Goal: Information Seeking & Learning: Learn about a topic

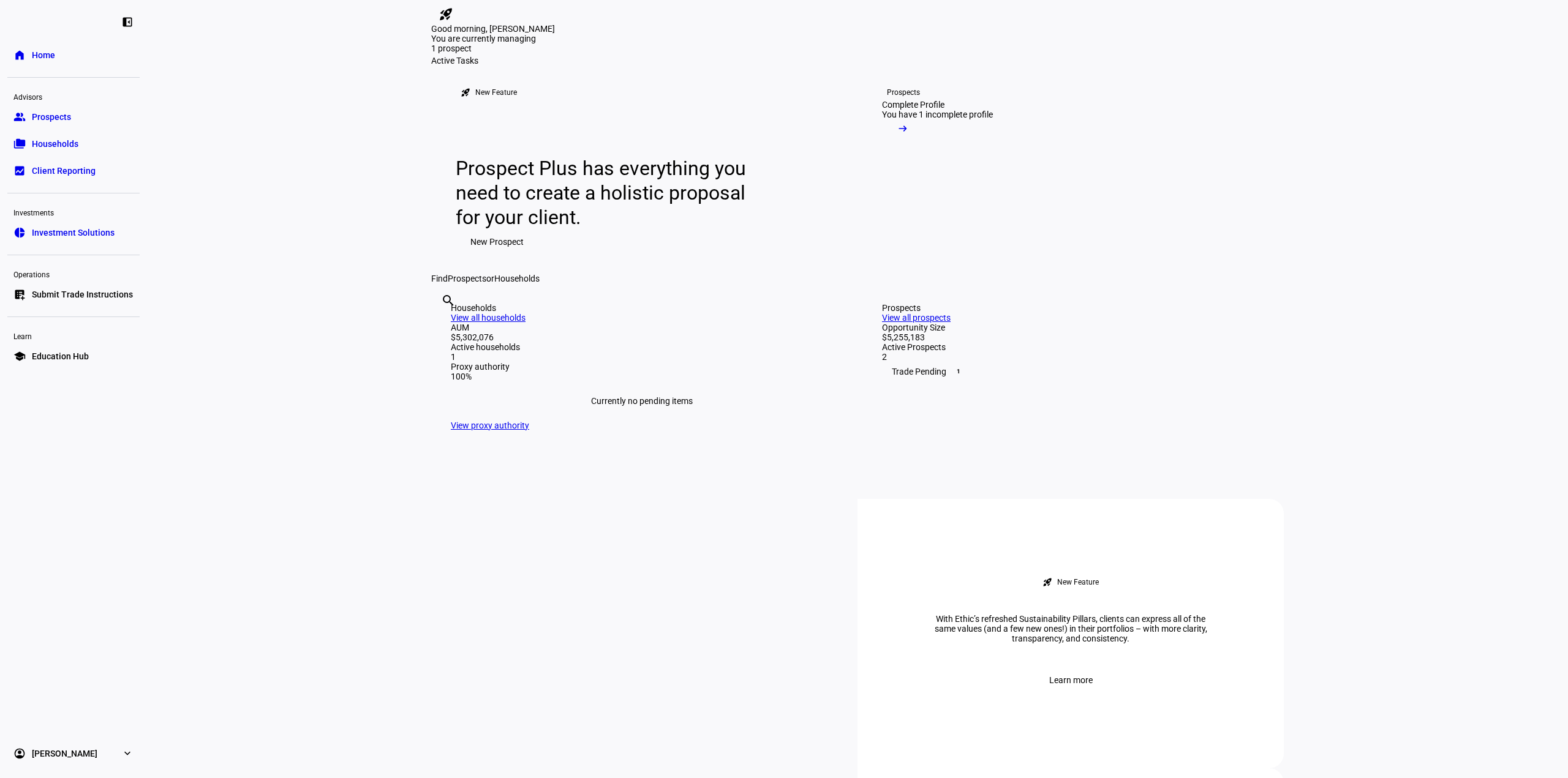
scroll to position [61, 0]
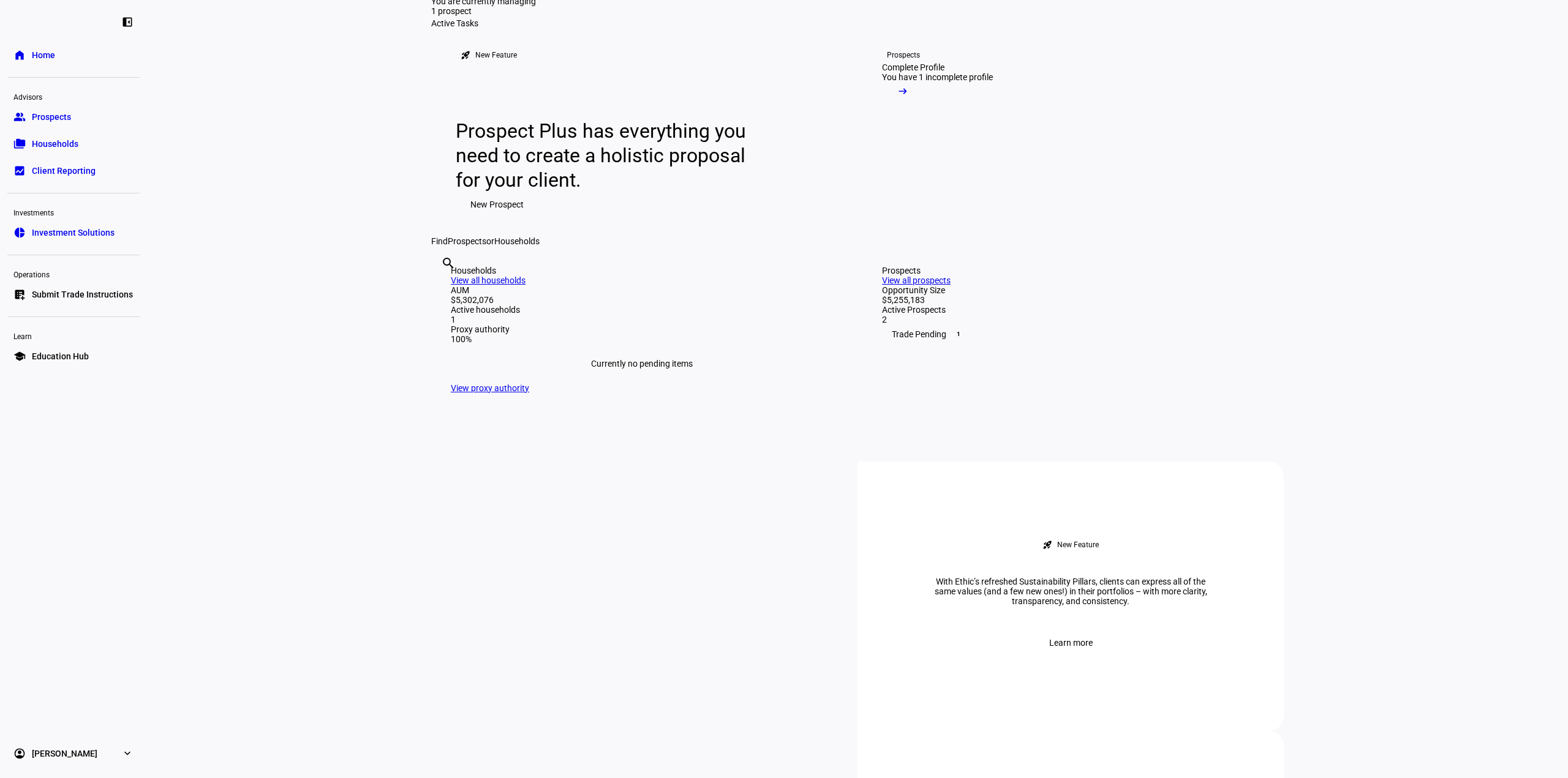
click at [951, 285] on link "View all prospects" at bounding box center [917, 280] width 68 height 9
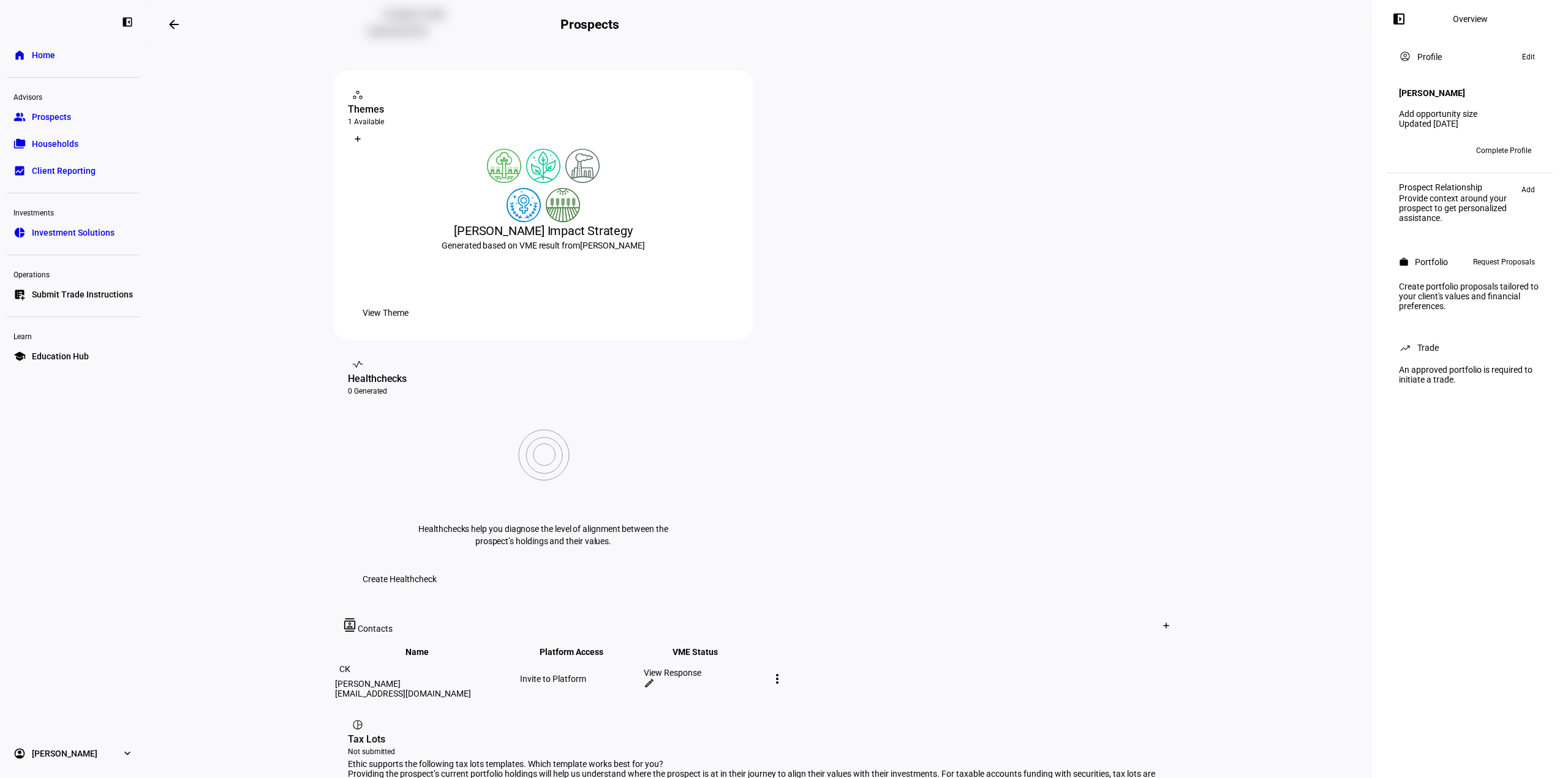
scroll to position [184, 0]
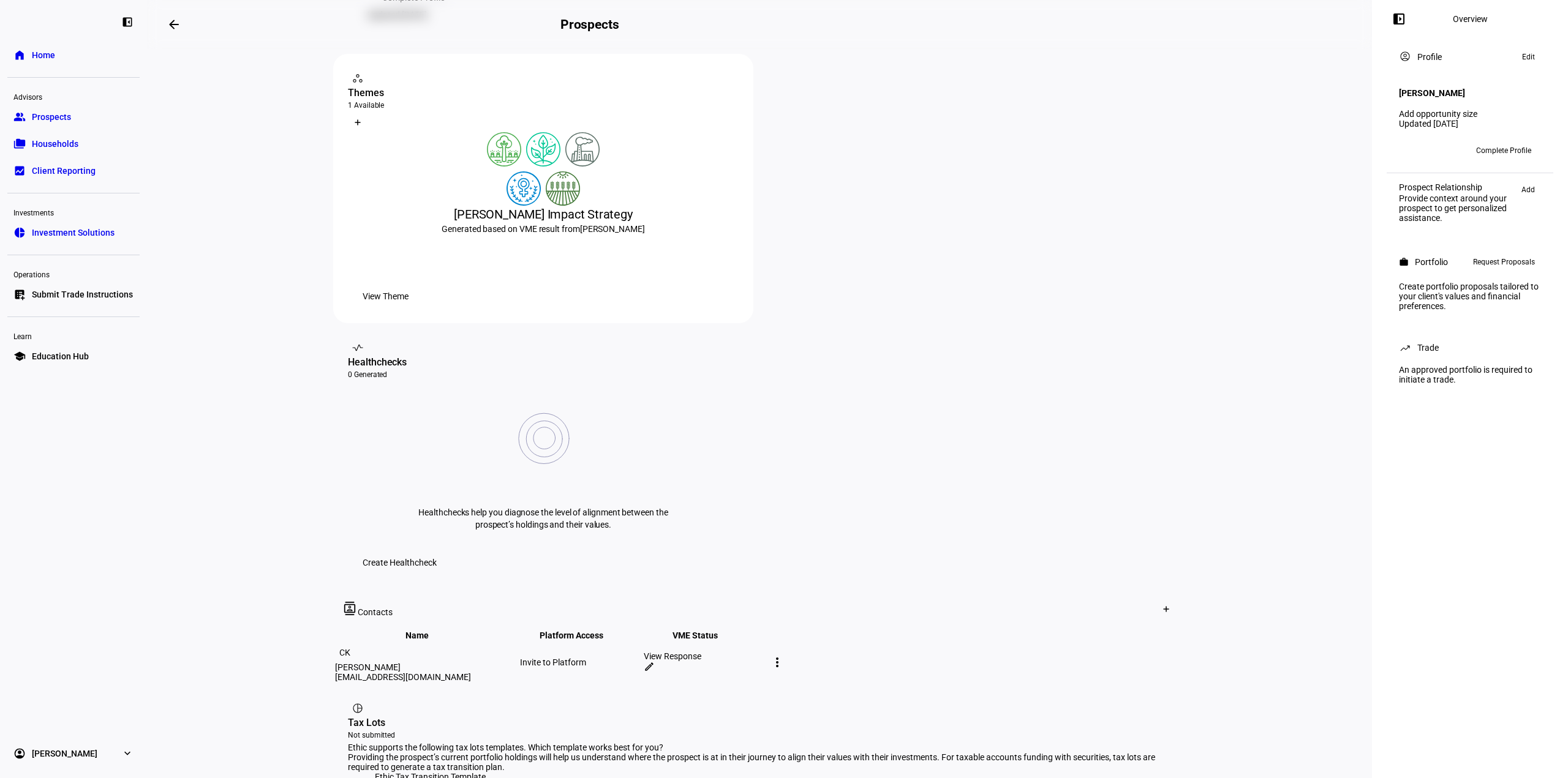
click at [423, 308] on span at bounding box center [385, 296] width 75 height 25
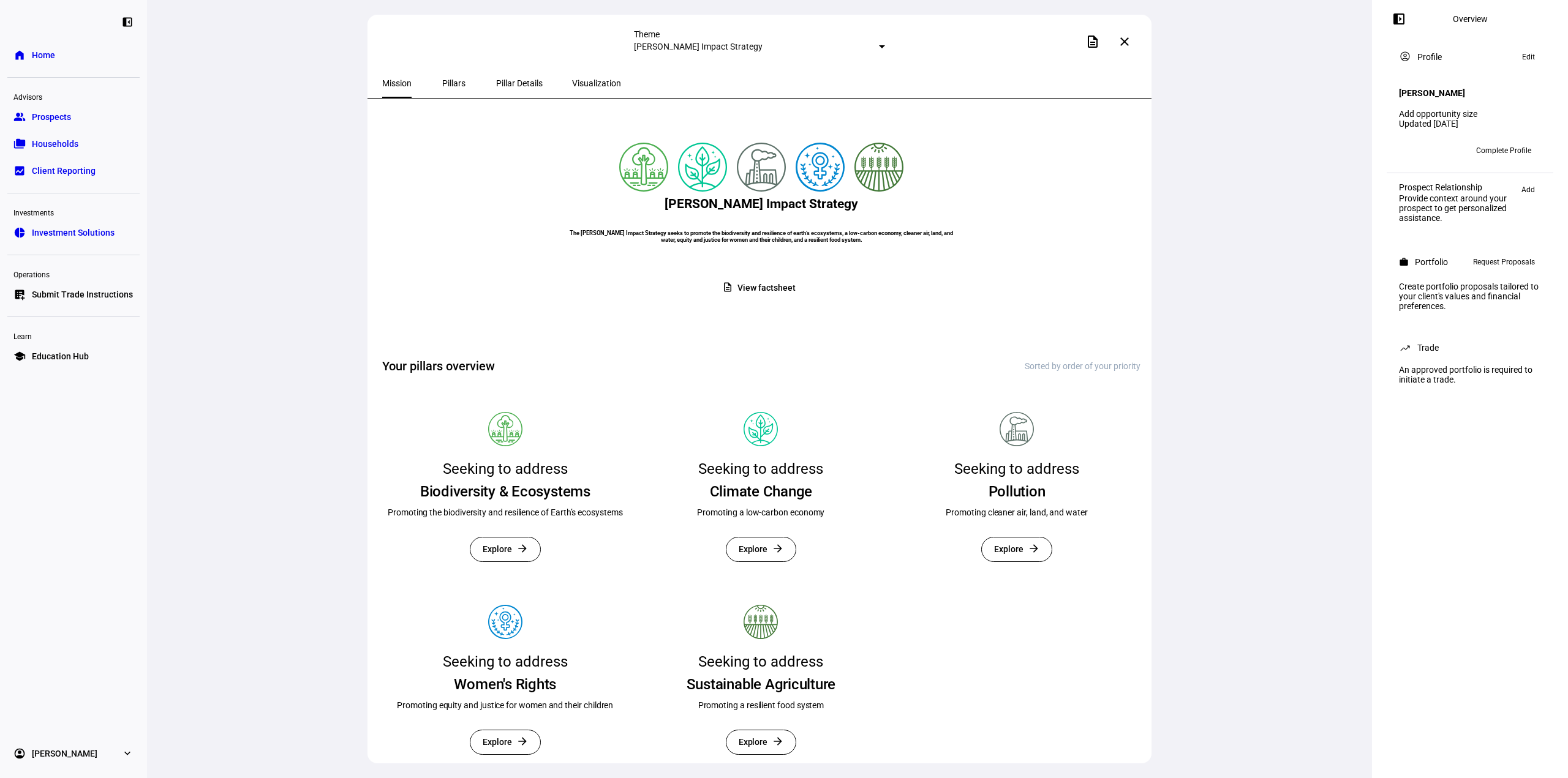
scroll to position [75, 0]
click at [1136, 52] on span at bounding box center [1125, 42] width 29 height 29
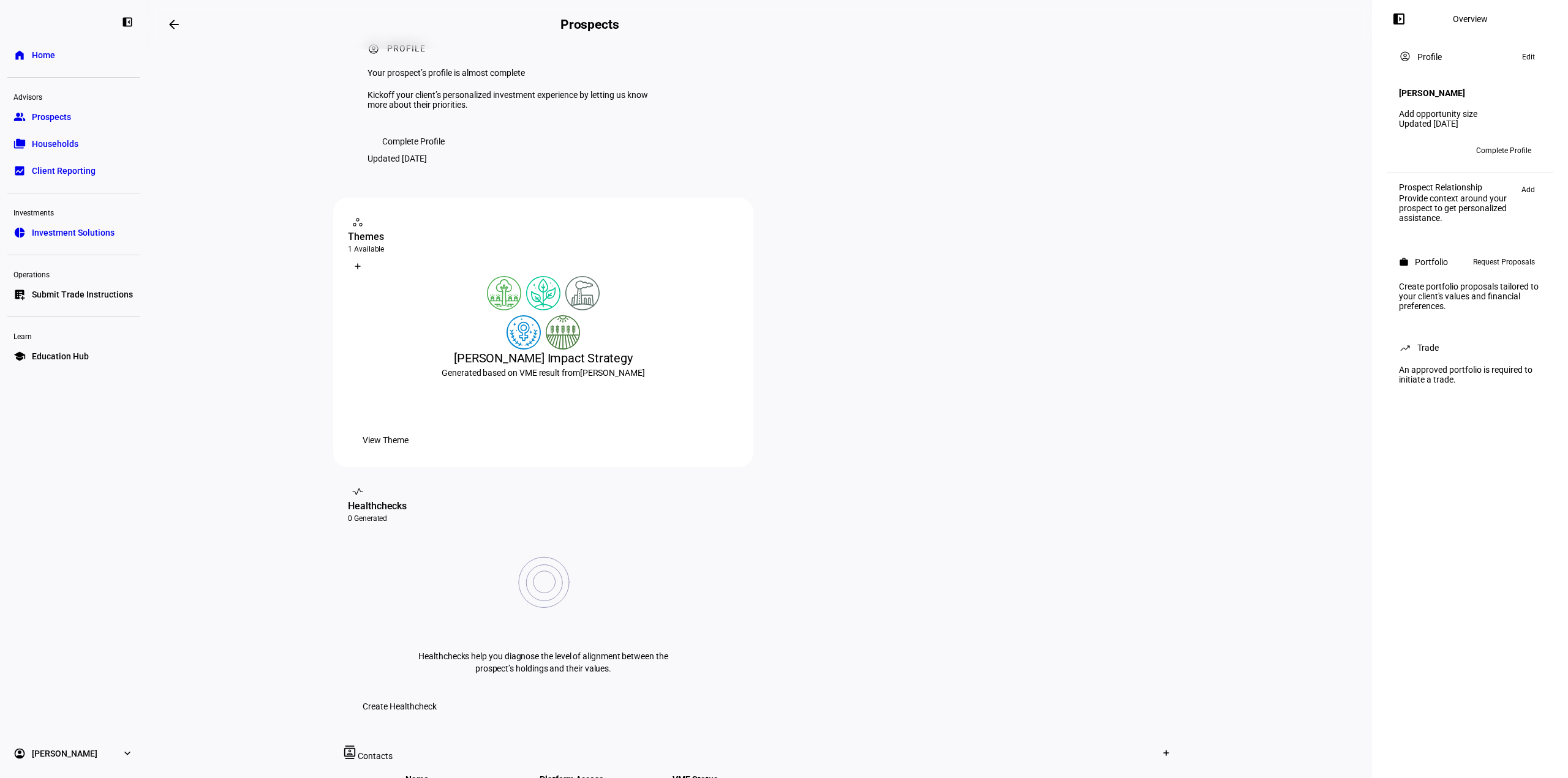
scroll to position [61, 0]
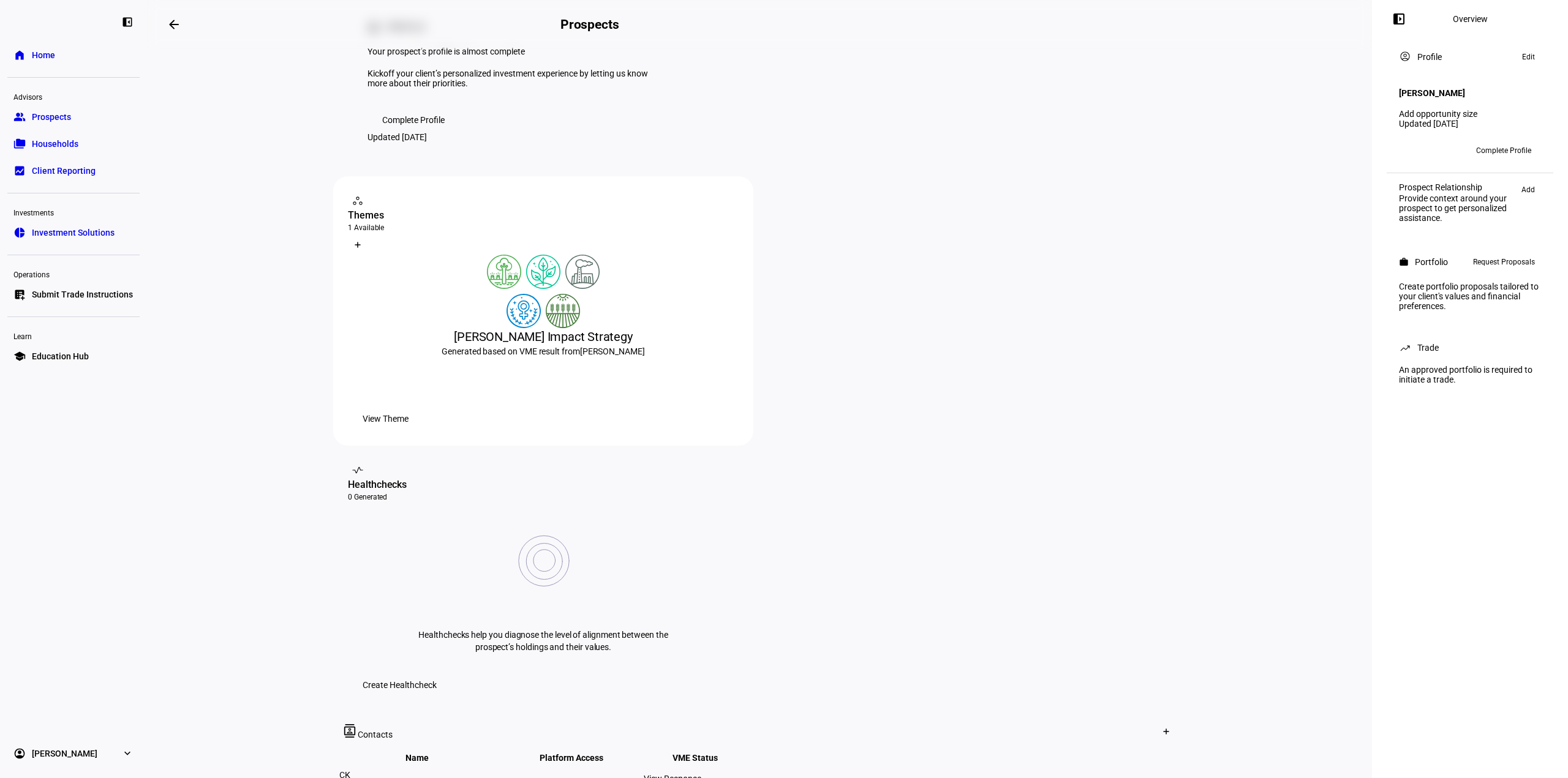
click at [765, 774] on div "View Response" at bounding box center [704, 778] width 121 height 9
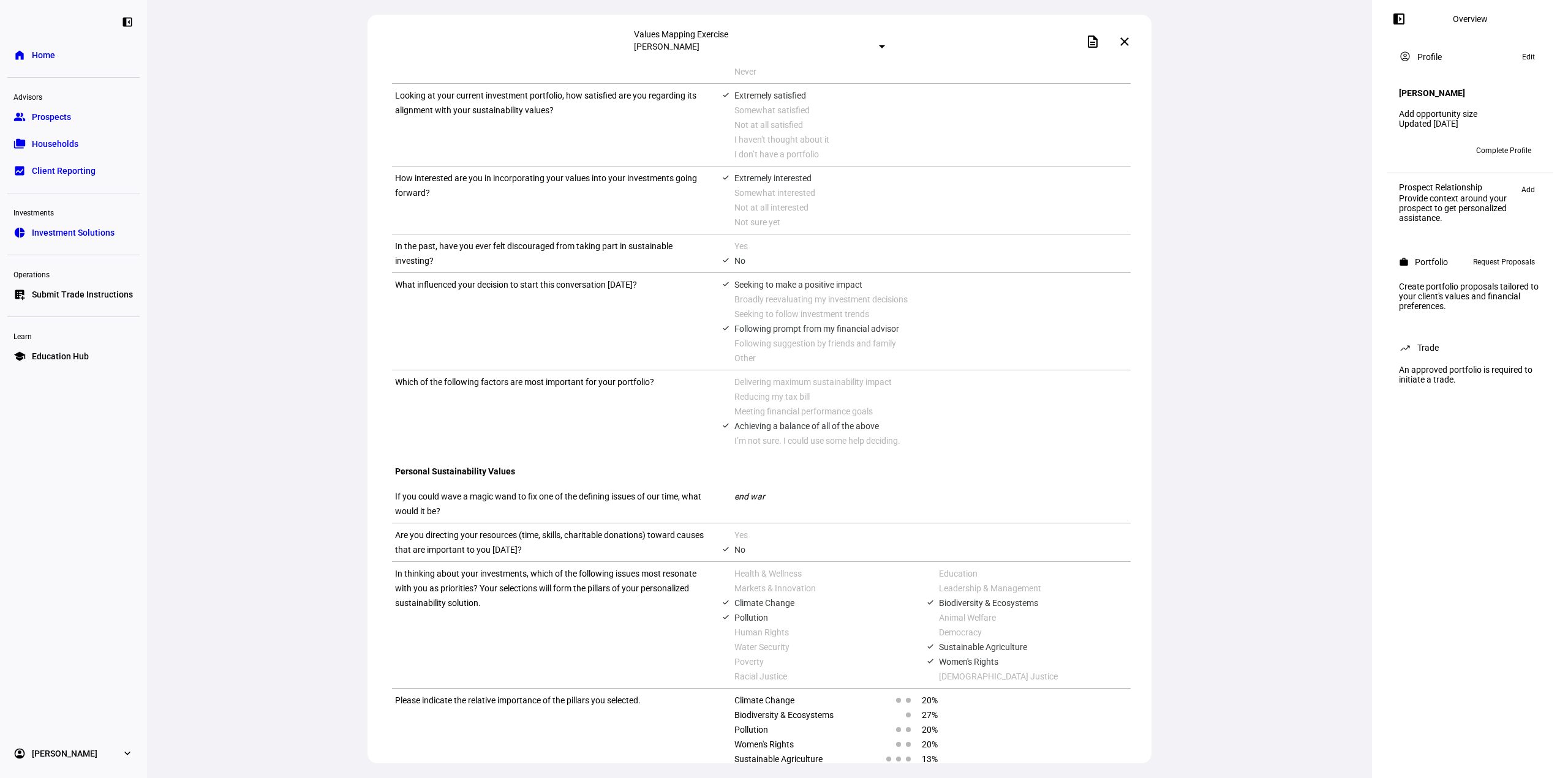
scroll to position [429, 0]
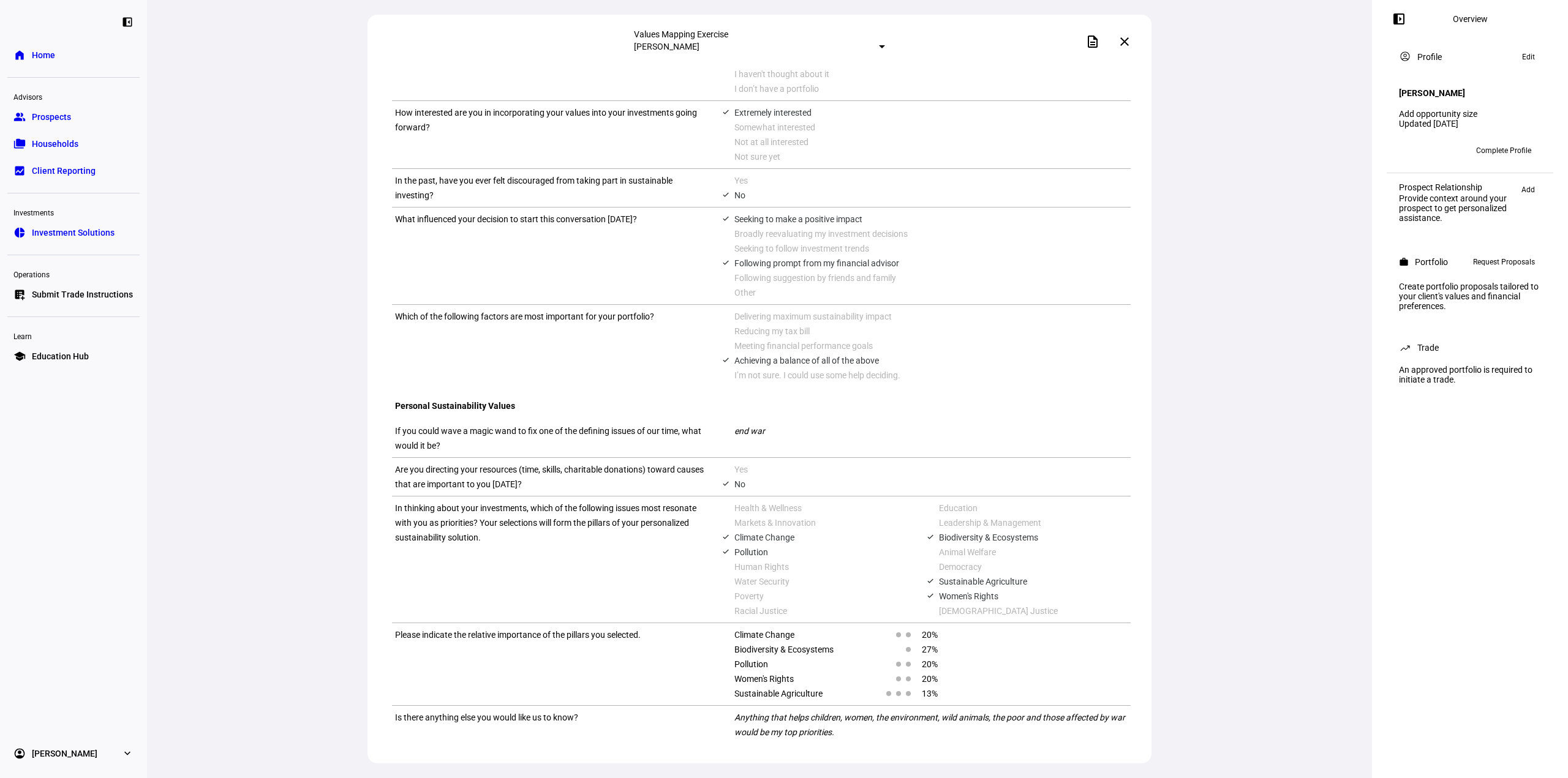
drag, startPoint x: 392, startPoint y: 484, endPoint x: 490, endPoint y: 493, distance: 98.4
click at [490, 458] on div "If you could wave a magic wand to fix one of the defining issues of our time, w…" at bounding box center [761, 438] width 738 height 38
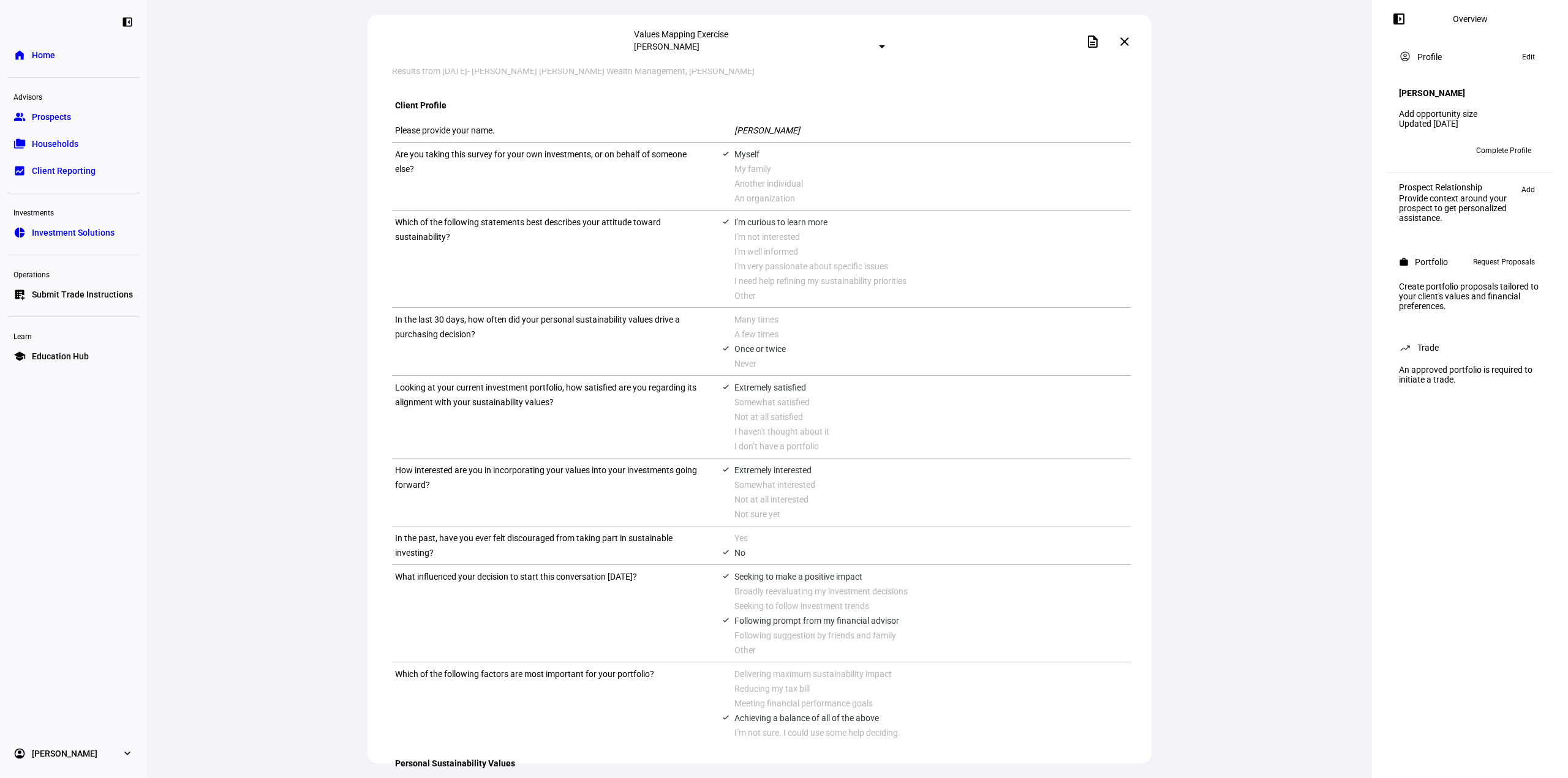
scroll to position [0, 0]
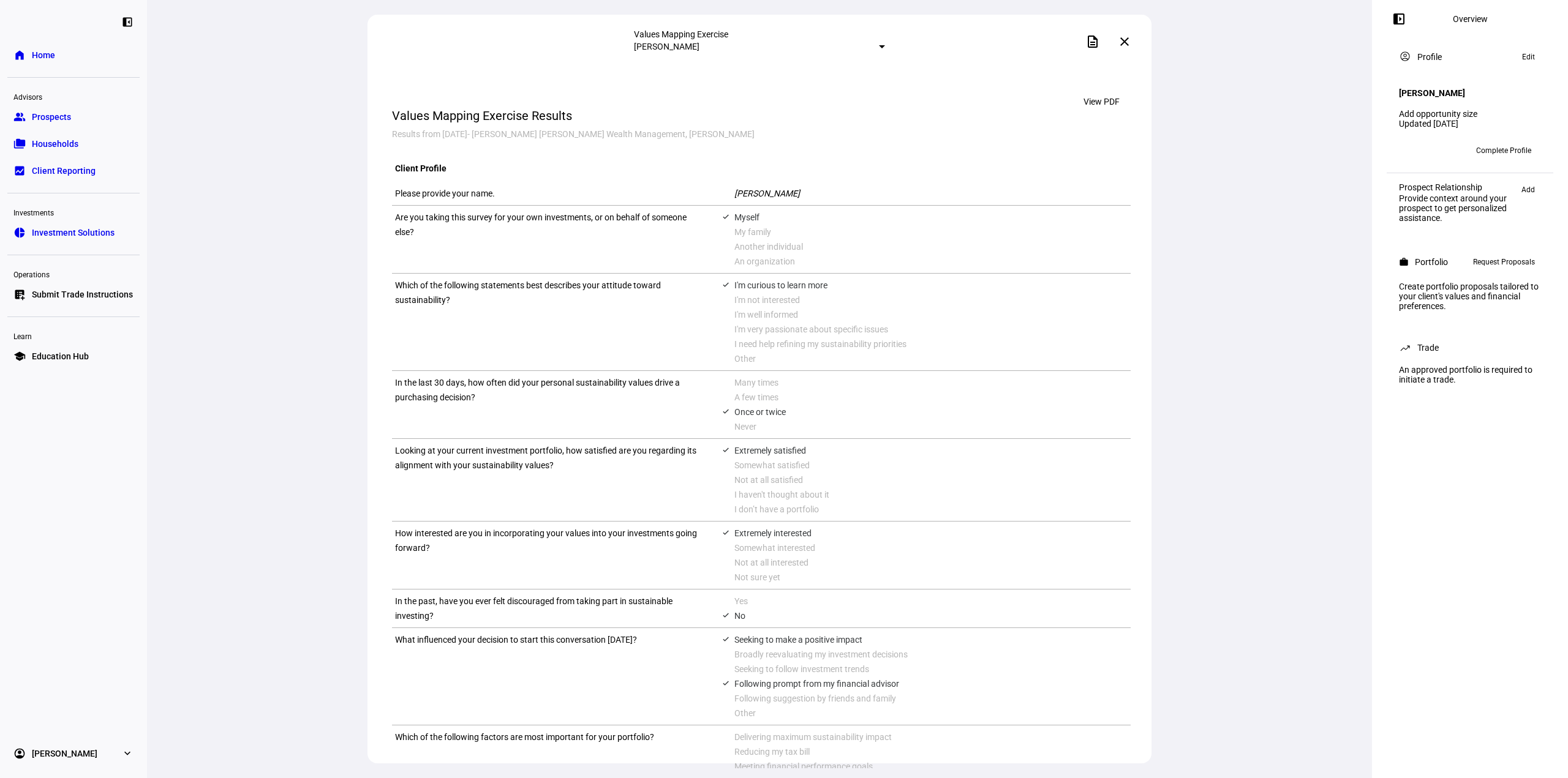
drag, startPoint x: 382, startPoint y: 90, endPoint x: 726, endPoint y: 112, distance: 344.7
click at [726, 112] on eth-route-card-body "View PDF Values Mapping Exercise Results Results from [DATE] - [PERSON_NAME] [P…" at bounding box center [760, 418] width 784 height 700
click at [1131, 49] on span at bounding box center [1125, 42] width 29 height 29
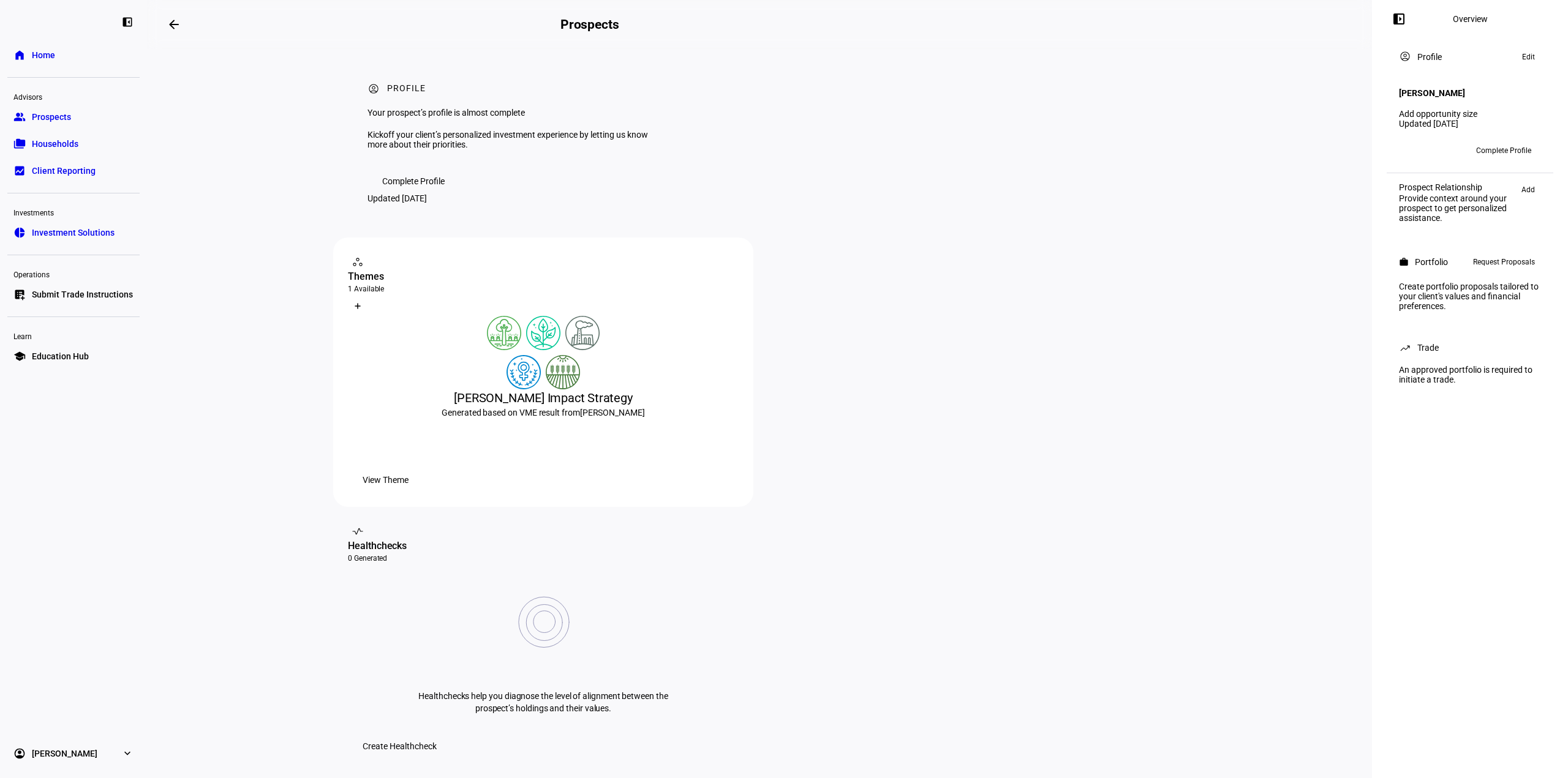
click at [55, 116] on span "Prospects" at bounding box center [51, 117] width 39 height 12
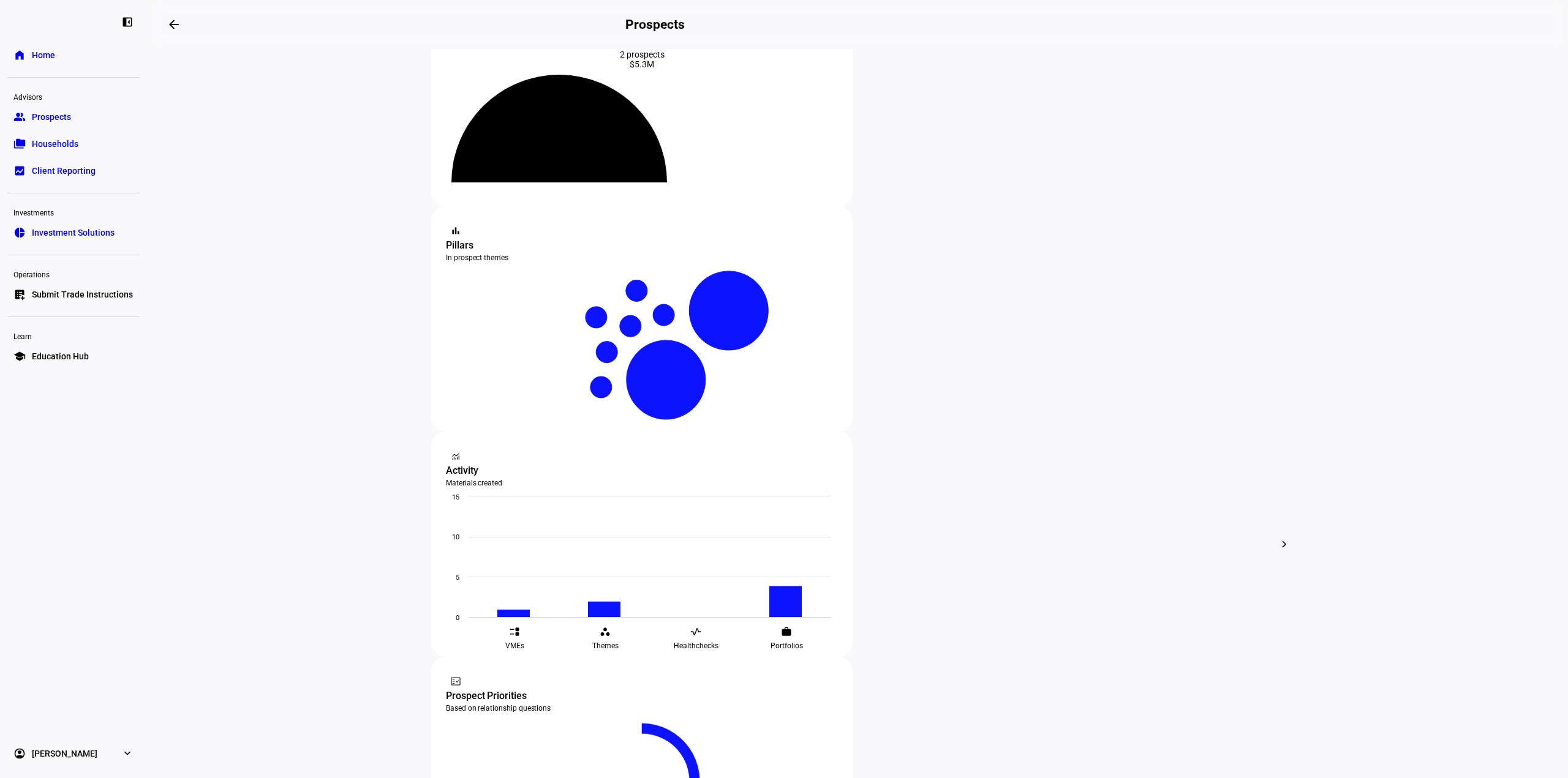
scroll to position [149, 0]
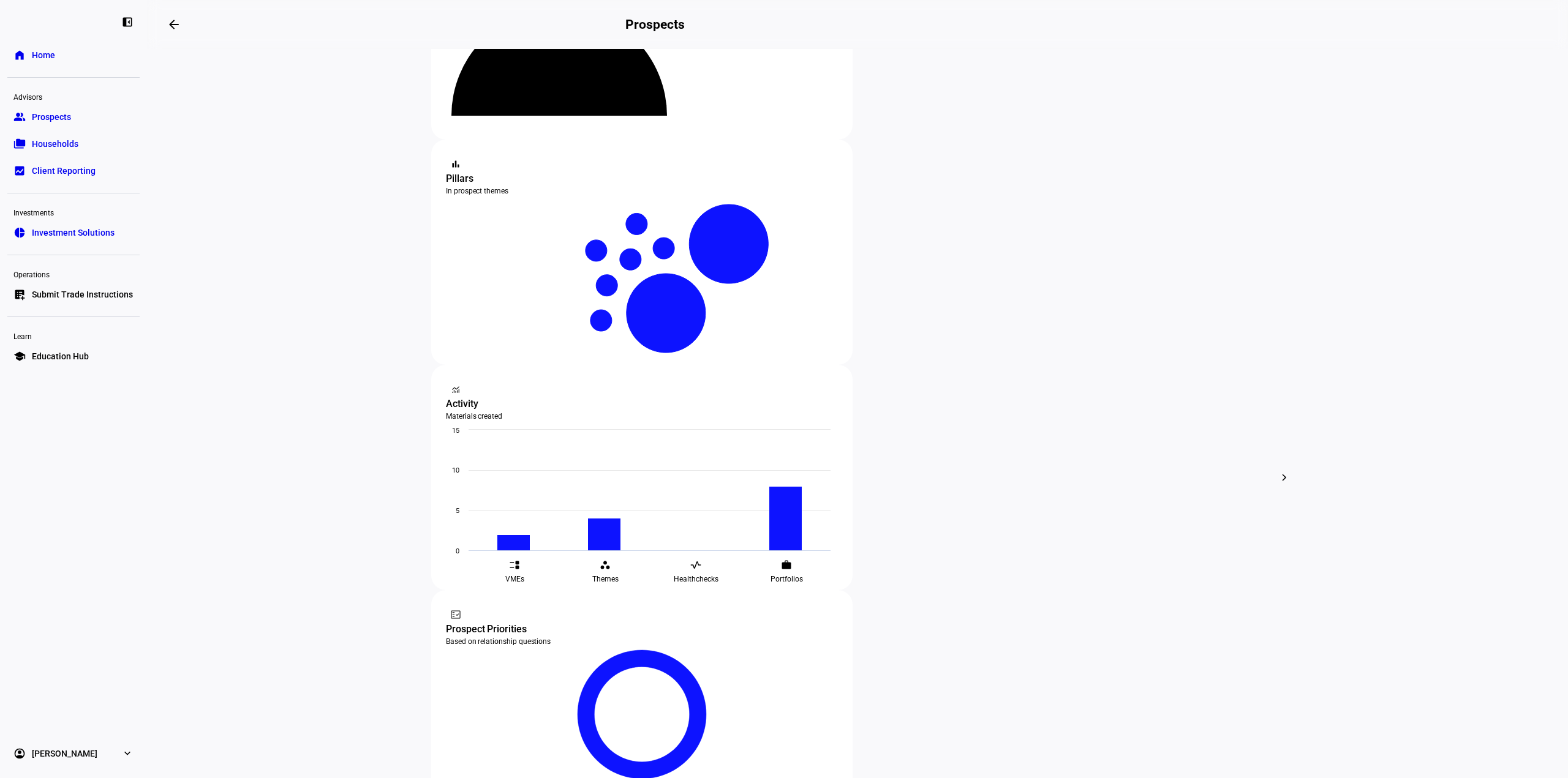
drag, startPoint x: 1061, startPoint y: 280, endPoint x: 1034, endPoint y: 281, distance: 27.0
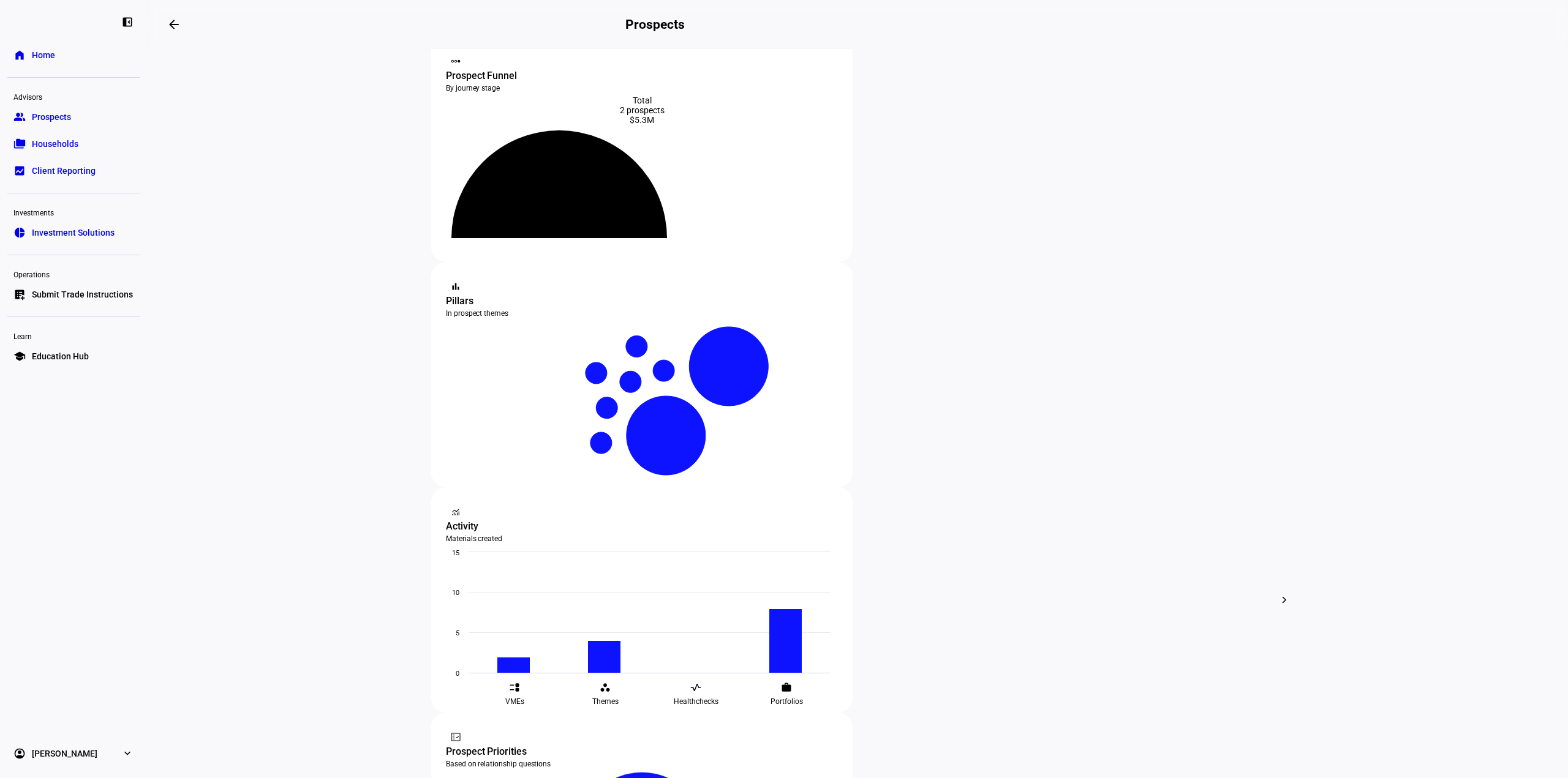
scroll to position [0, 0]
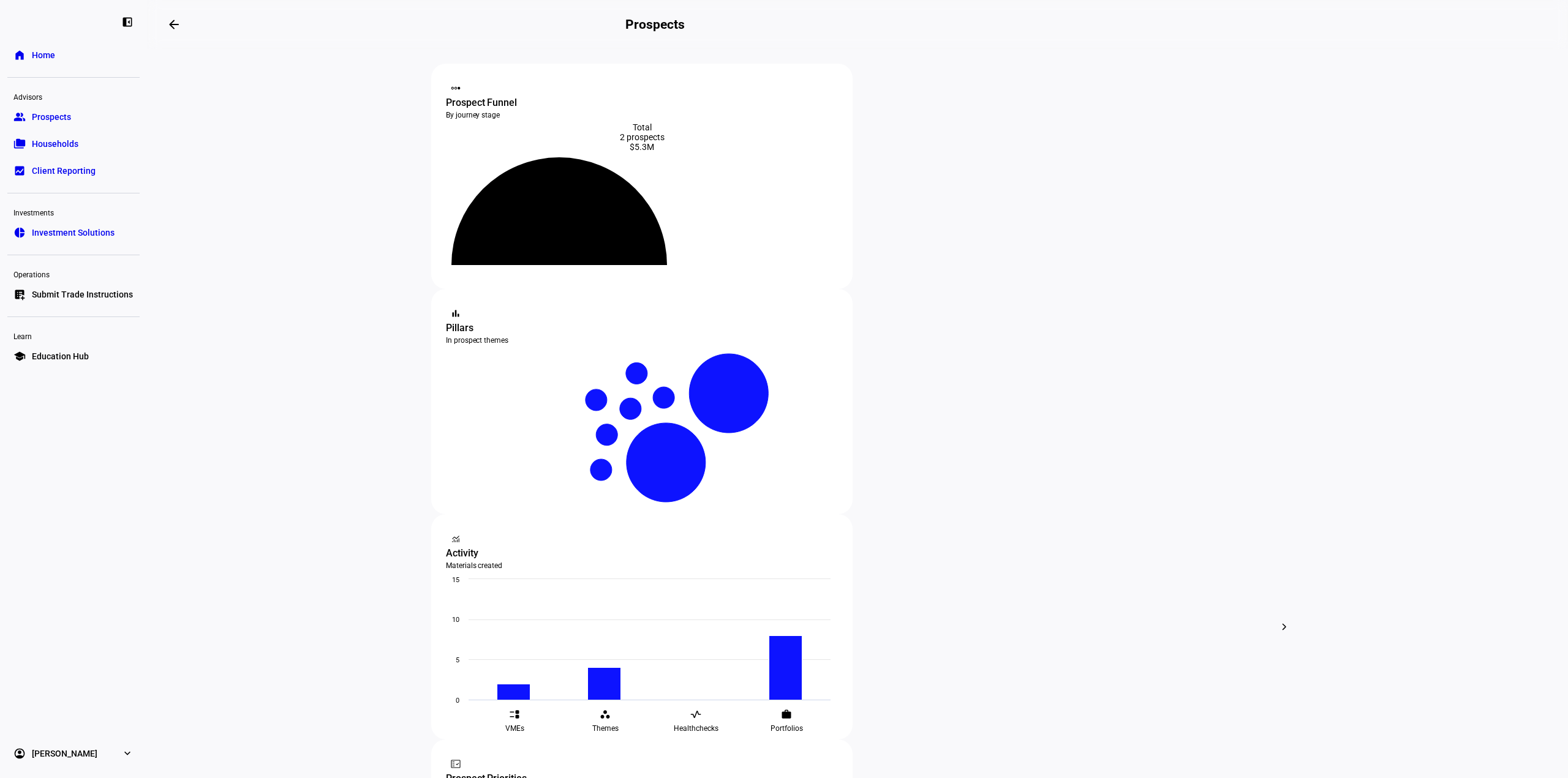
drag, startPoint x: 642, startPoint y: 429, endPoint x: 668, endPoint y: 431, distance: 26.1
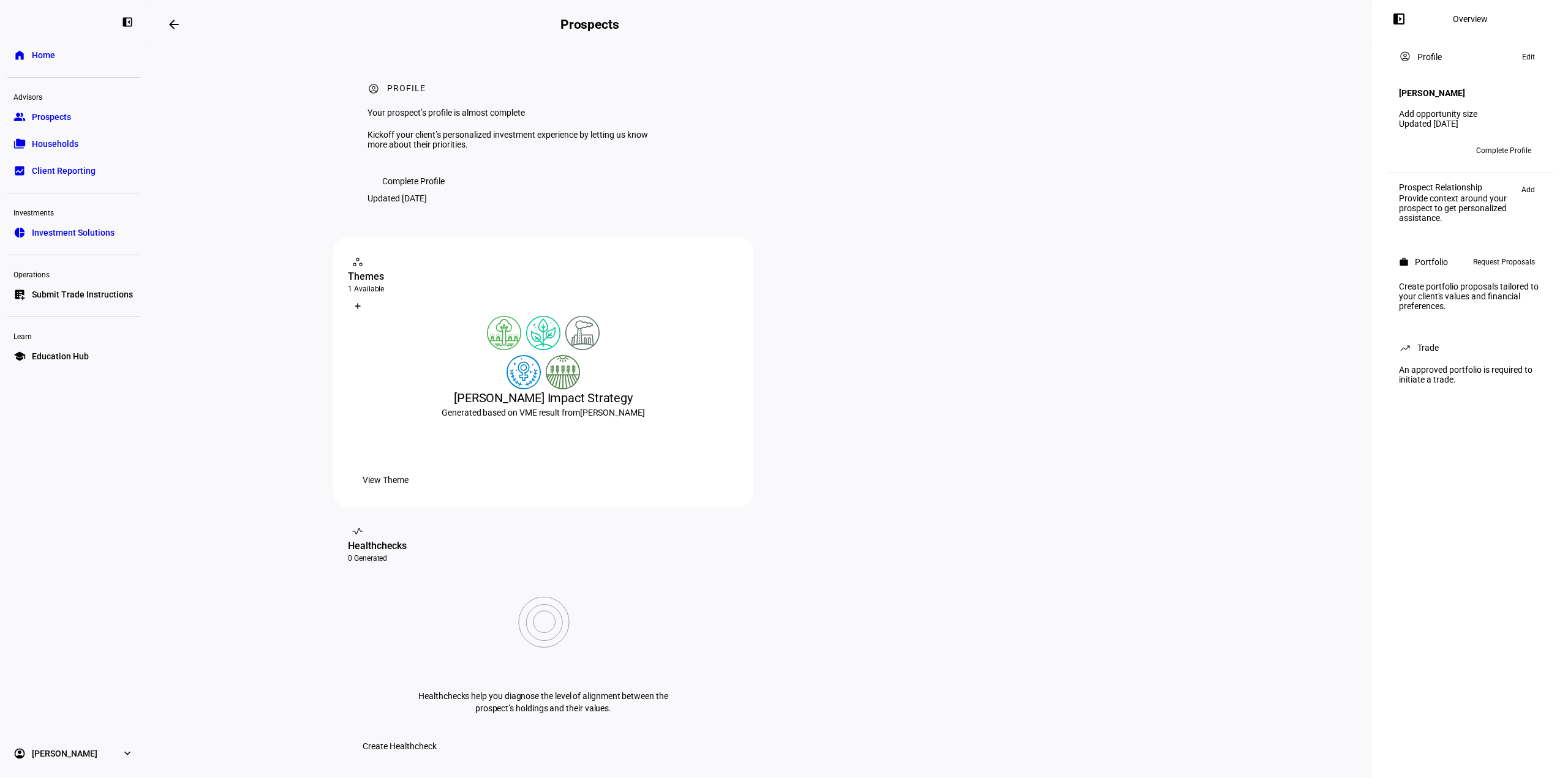
click at [67, 49] on link "home Home" at bounding box center [73, 55] width 132 height 25
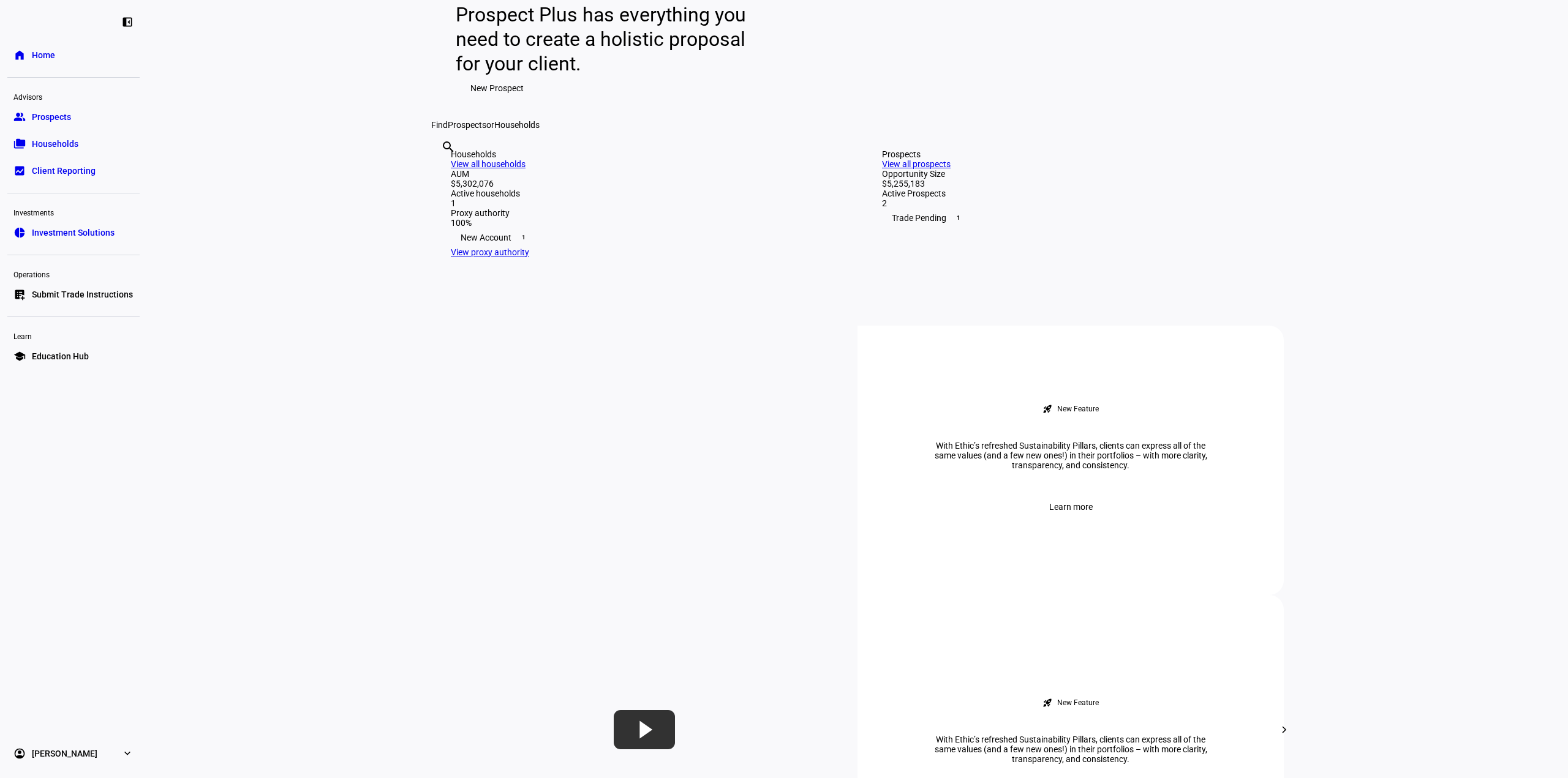
scroll to position [306, 0]
